Goal: Find specific page/section: Find specific page/section

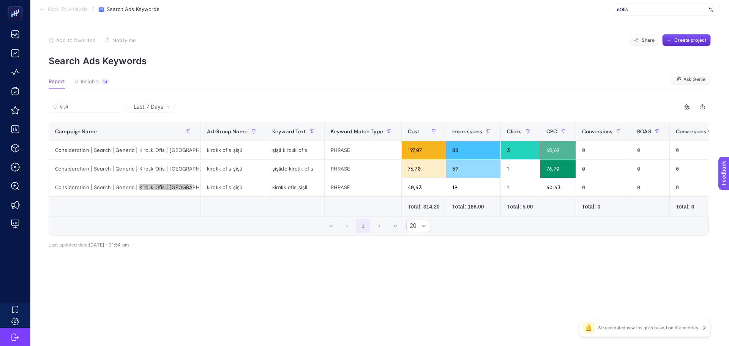
scroll to position [0, 17]
click at [250, 207] on td at bounding box center [233, 207] width 65 height 20
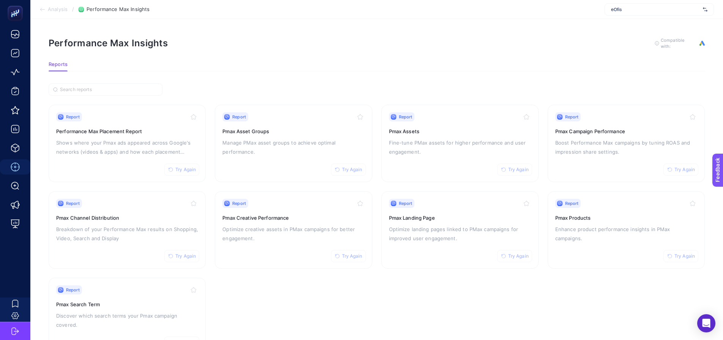
click at [620, 9] on span "eOfis" at bounding box center [655, 9] width 89 height 6
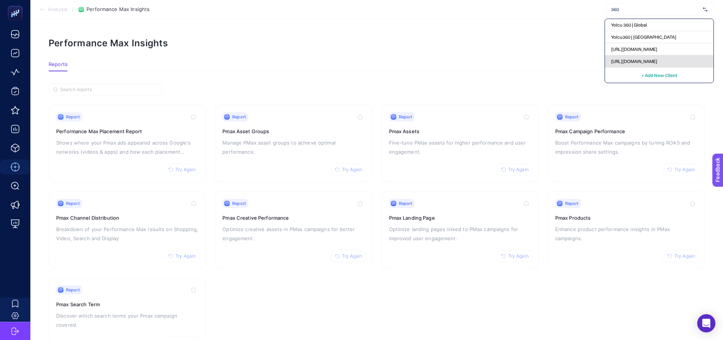
type input "360"
click at [623, 61] on span "[URL][DOMAIN_NAME]" at bounding box center [634, 61] width 46 height 6
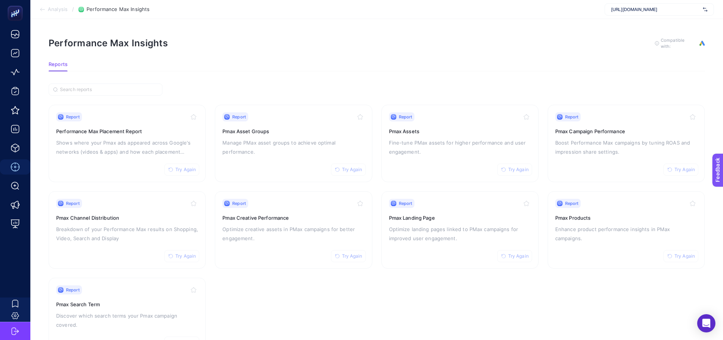
click at [210, 185] on section "Report Try Again Performance Max Placement Report Shows where your Pmax ads app…" at bounding box center [377, 230] width 656 height 251
